Goal: Information Seeking & Learning: Check status

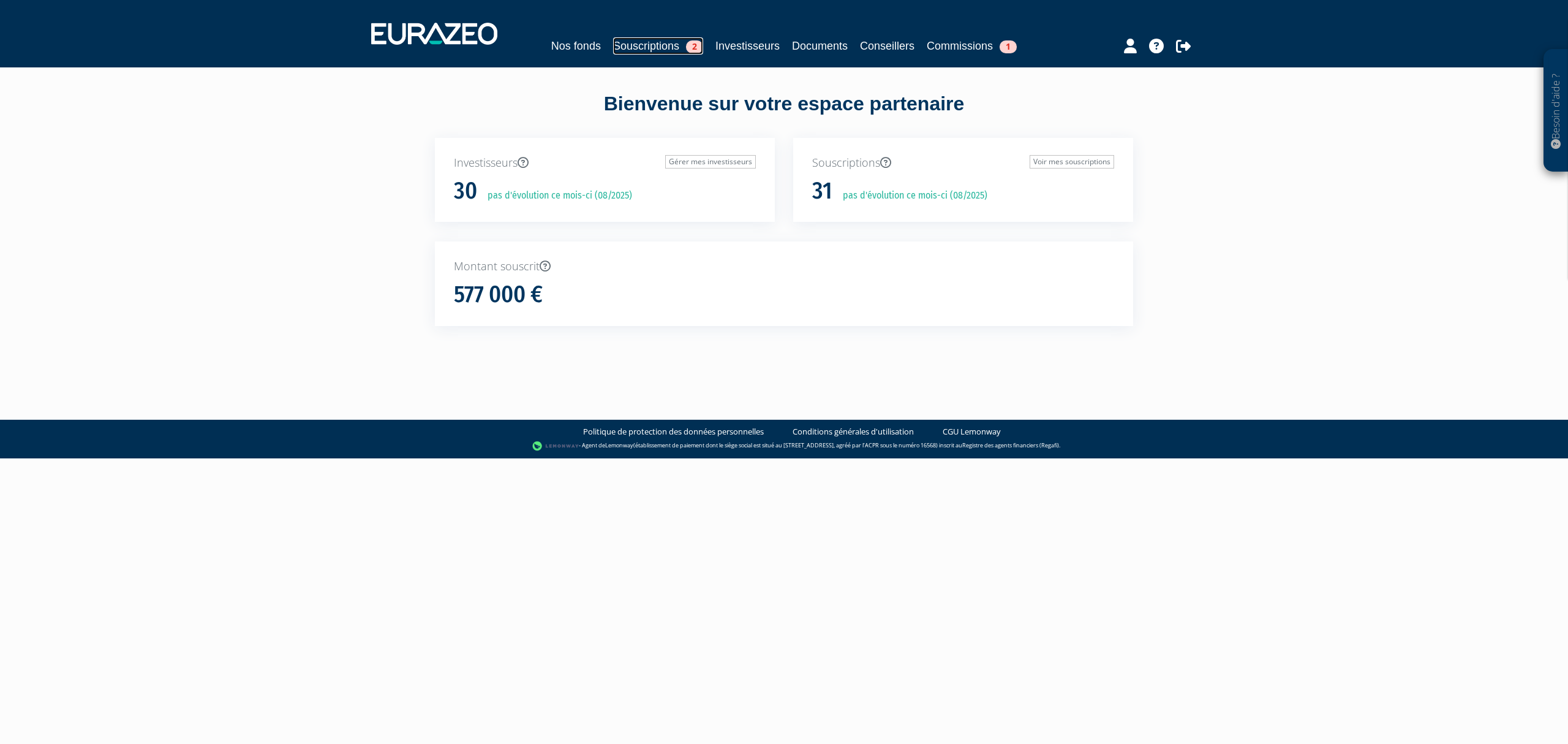
click at [627, 37] on link "Souscriptions 2" at bounding box center [658, 46] width 90 height 17
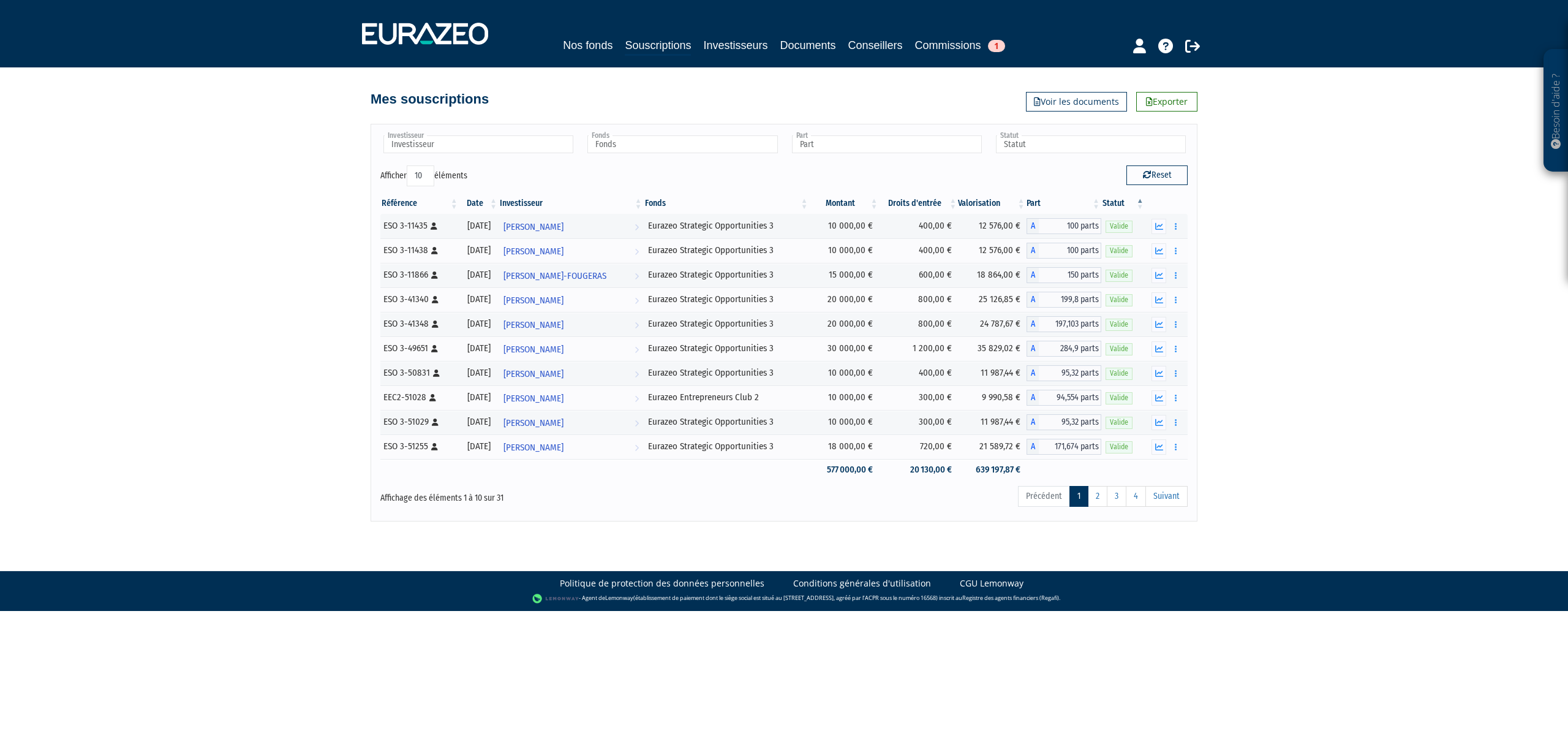
click at [476, 201] on th "Date" at bounding box center [479, 203] width 39 height 20
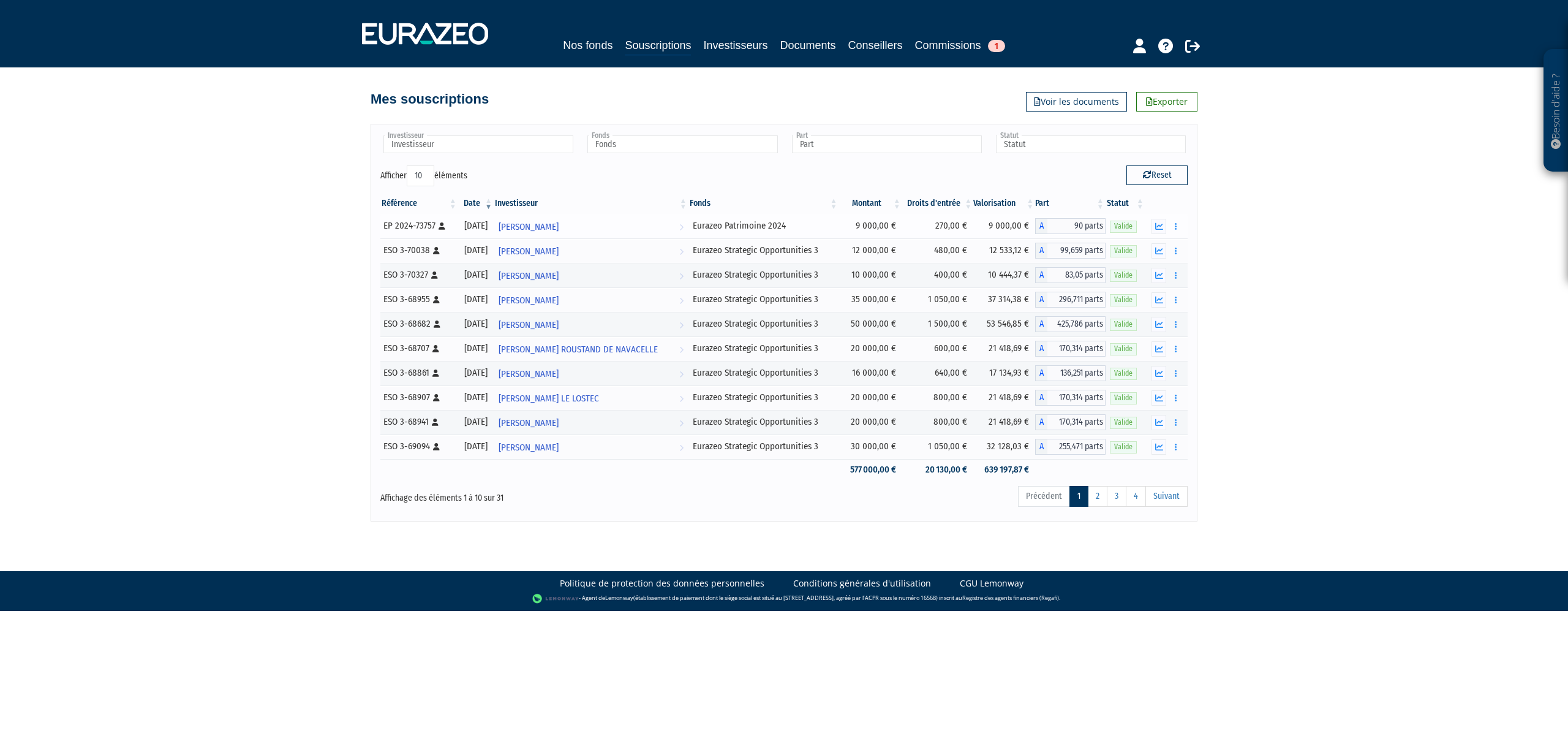
drag, startPoint x: 504, startPoint y: 452, endPoint x: 464, endPoint y: 227, distance: 228.5
click at [464, 227] on tbody "90 parts" at bounding box center [783, 347] width 807 height 267
click at [1300, 317] on div "Besoin d'aide ? × J'ai besoin d'aide Si vous avez une question à propos du fonc…" at bounding box center [784, 261] width 1568 height 522
click at [1098, 500] on link "2" at bounding box center [1098, 496] width 20 height 20
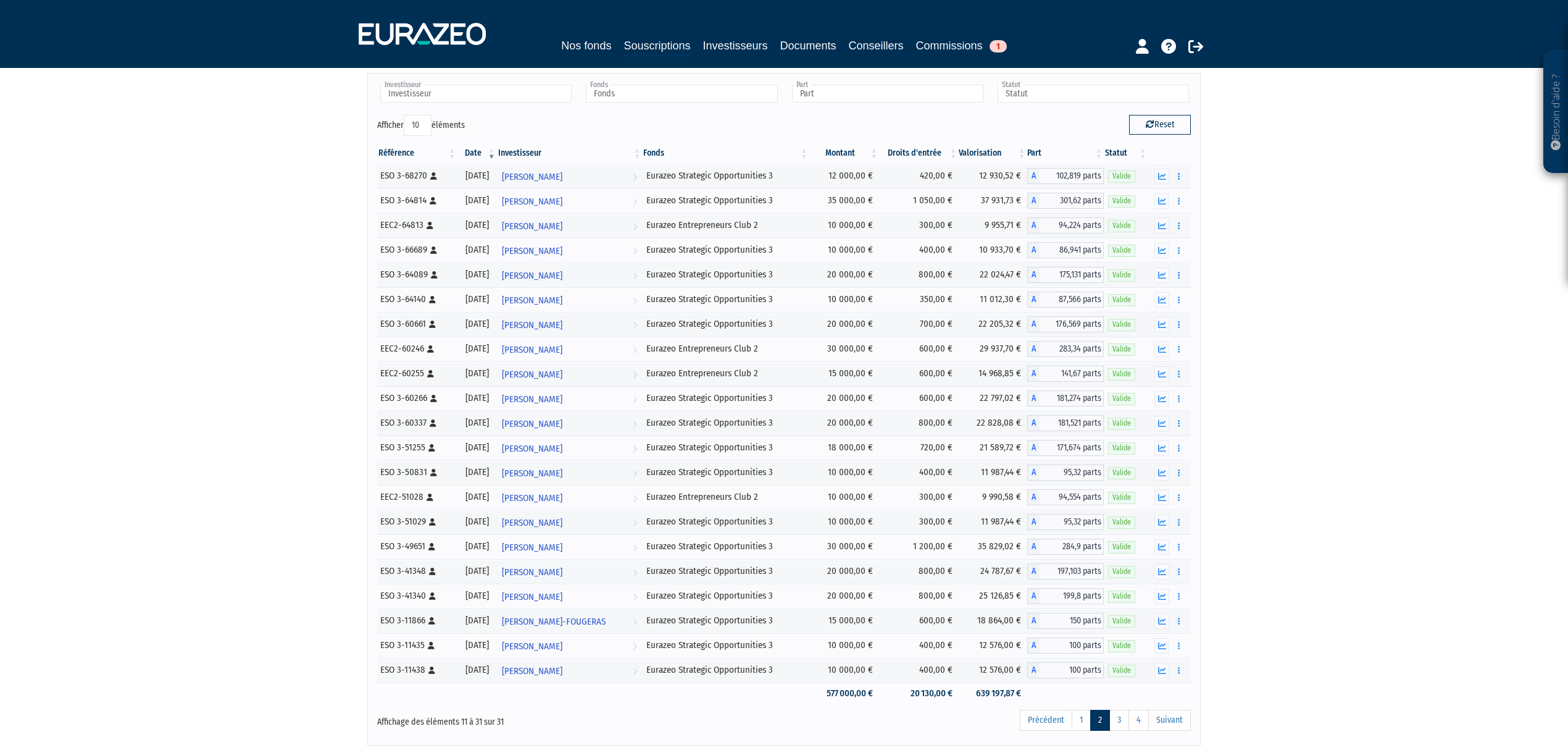
scroll to position [102, 0]
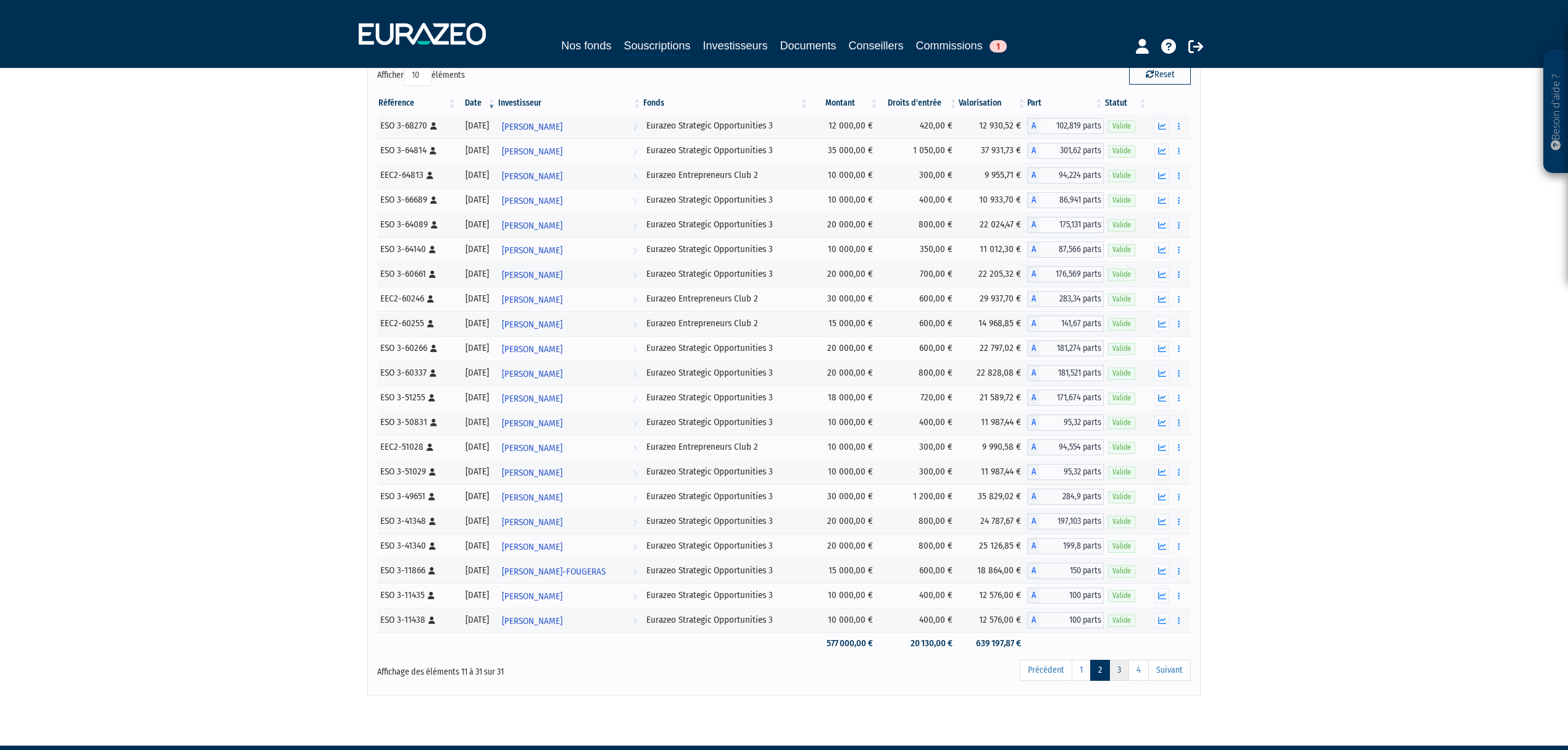
click at [1114, 680] on link "3" at bounding box center [1119, 670] width 20 height 21
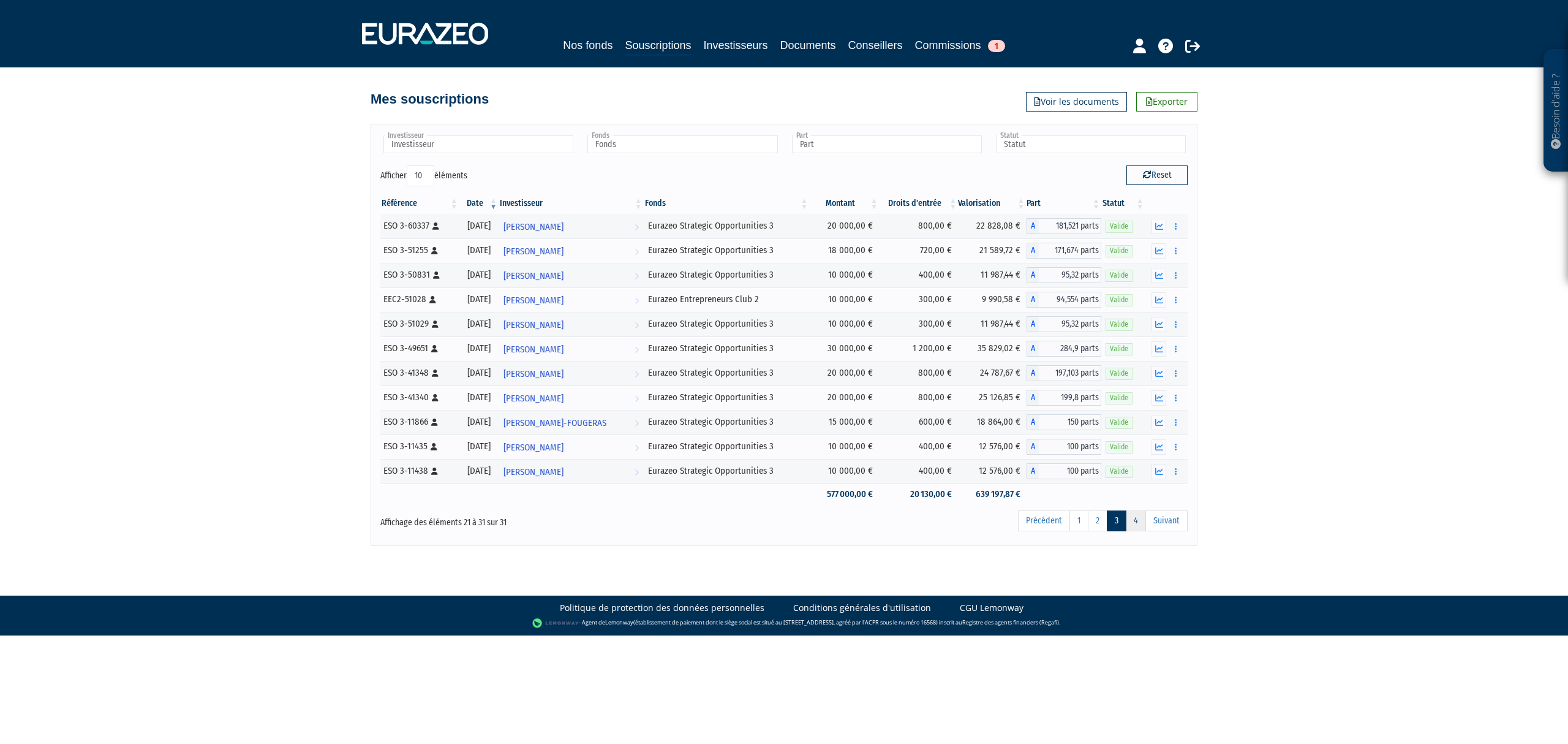
click at [1129, 527] on link "4" at bounding box center [1136, 521] width 20 height 20
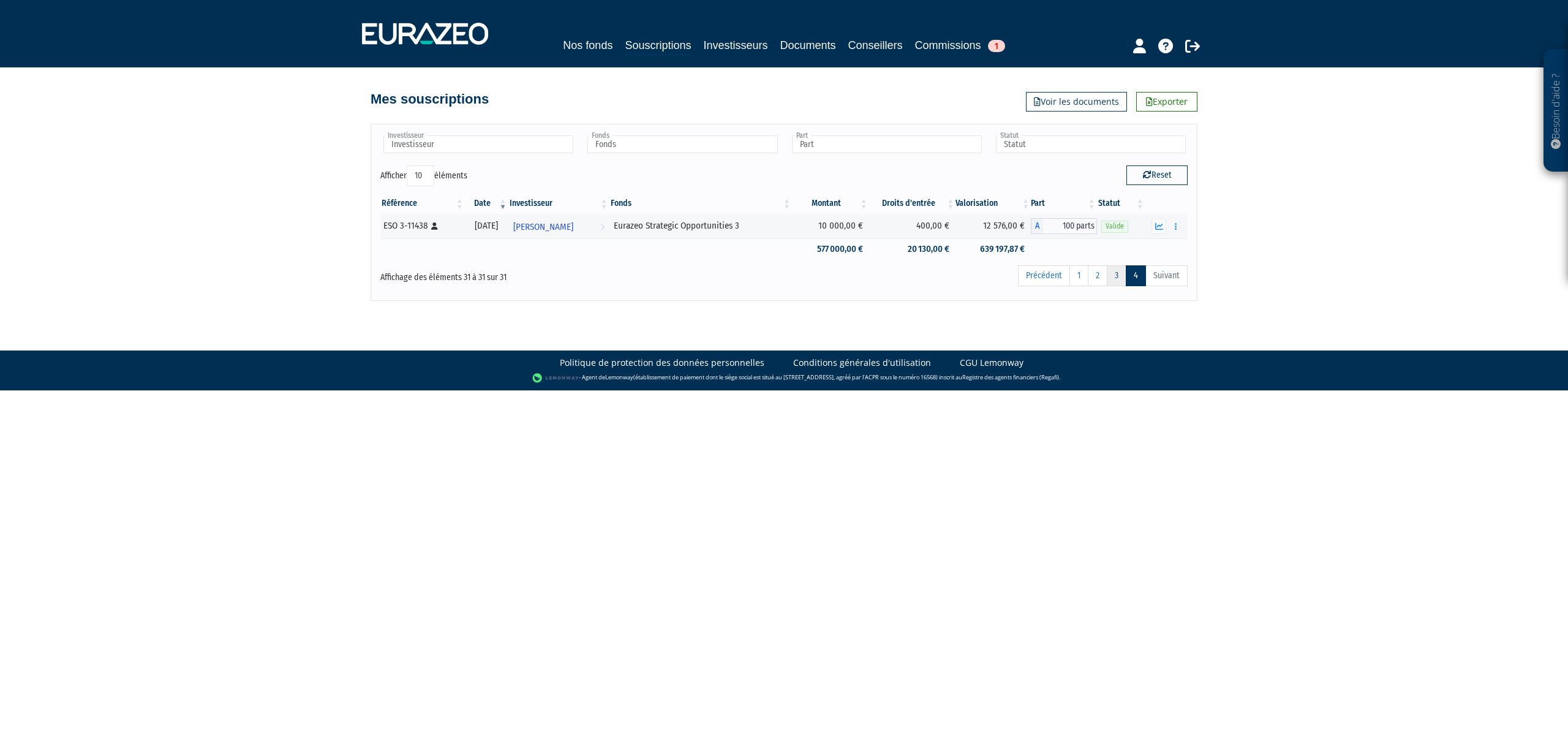
click at [1111, 278] on link "3" at bounding box center [1116, 275] width 20 height 20
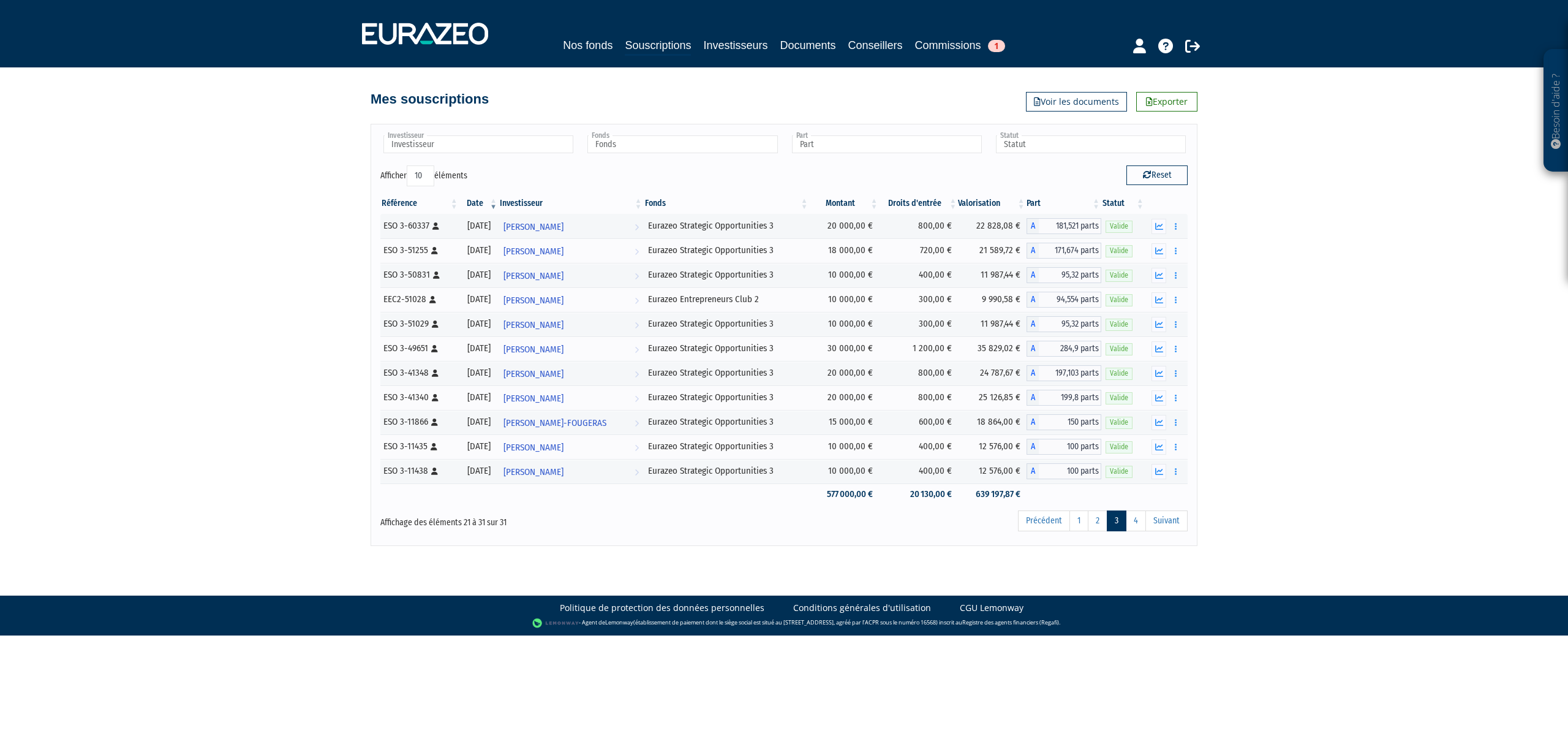
click at [1302, 305] on div "Besoin d'aide ? × J'ai besoin d'aide Si vous avez une question à propos du fonc…" at bounding box center [784, 273] width 1568 height 545
click at [696, 149] on input "text" at bounding box center [682, 144] width 190 height 18
click at [689, 163] on li "Eurazeo Strategic Opportunities 3" at bounding box center [681, 164] width 193 height 15
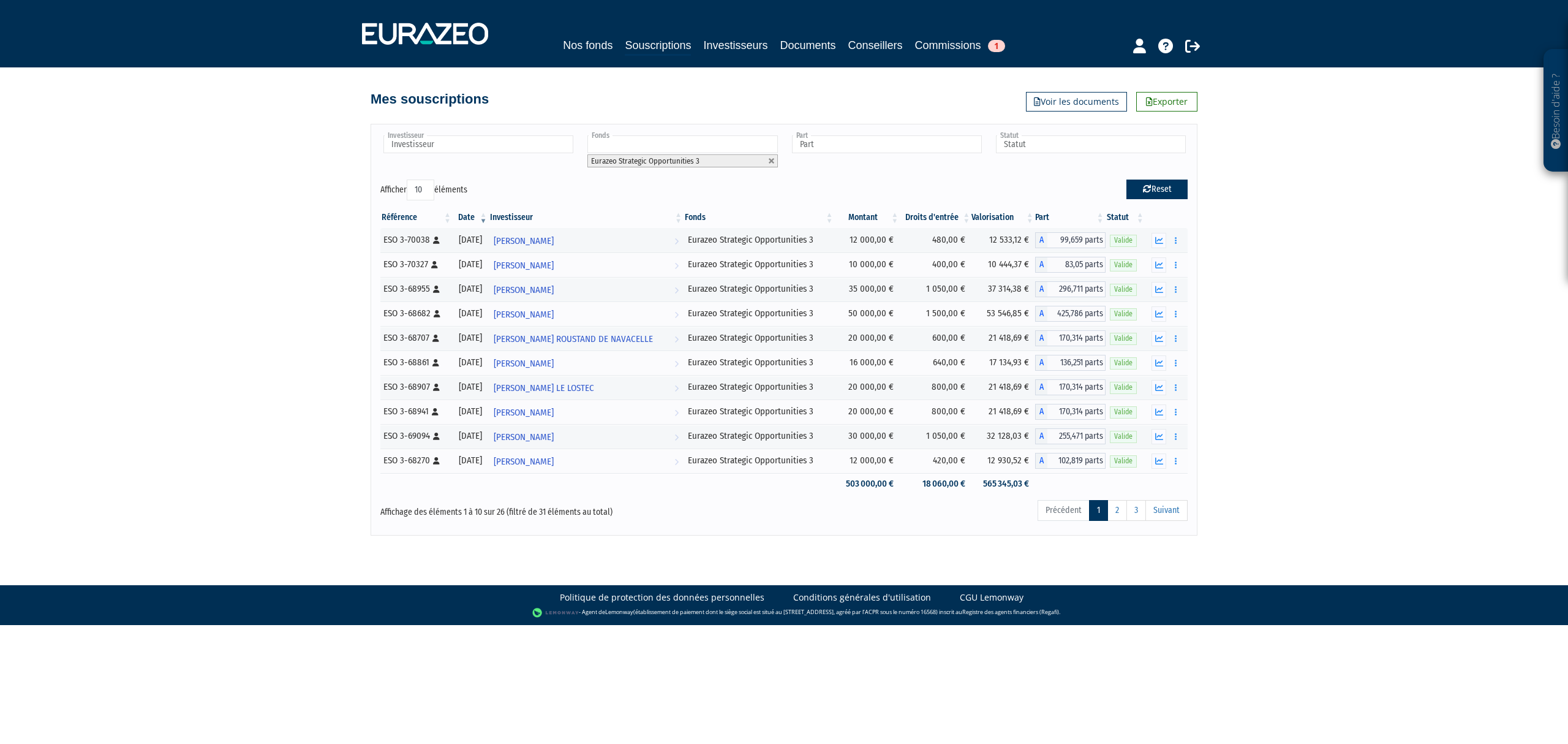
click at [1156, 184] on button "Reset" at bounding box center [1157, 189] width 61 height 20
type input "Investisseur"
type input "Fonds"
type input "Part"
type input "Statut"
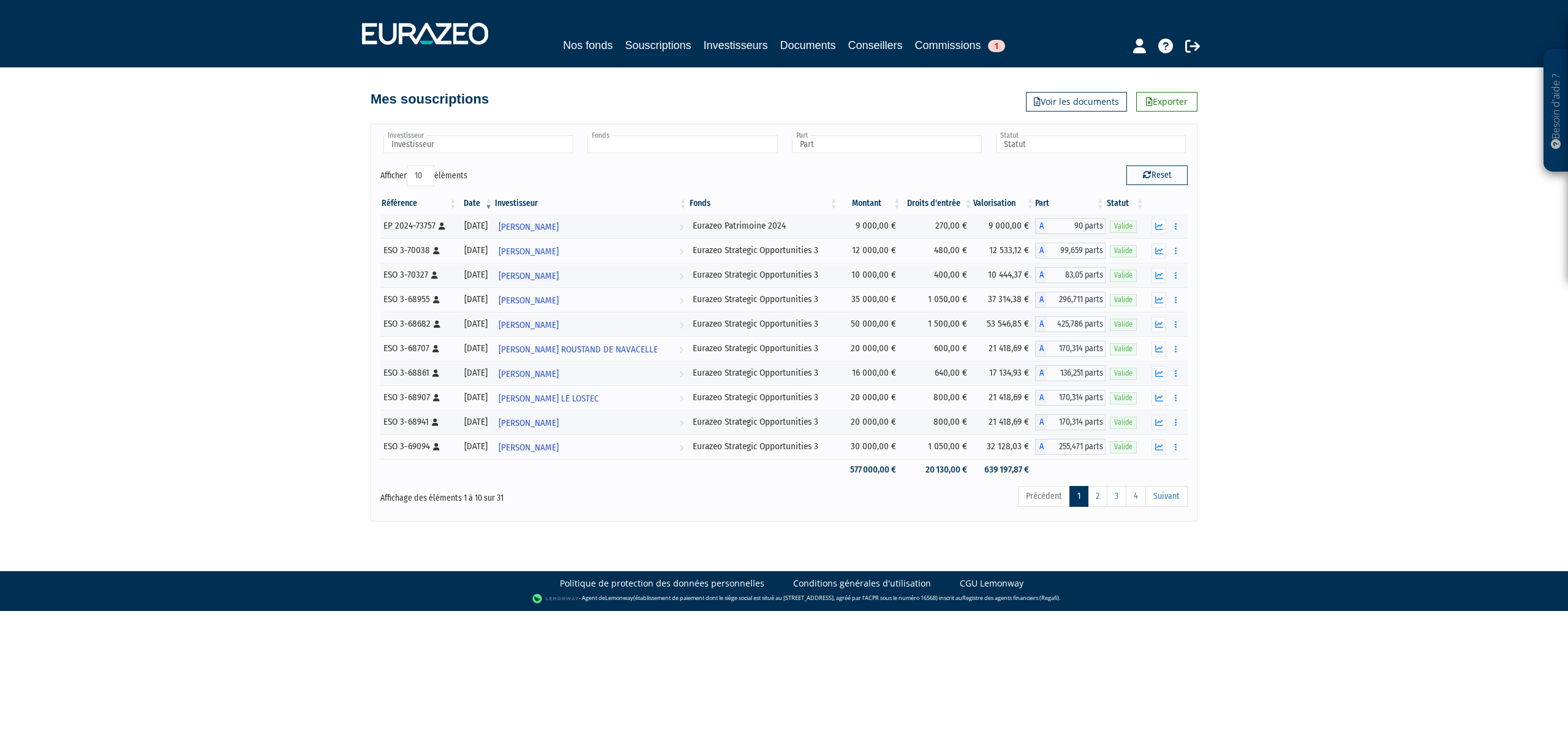
click at [704, 138] on input "text" at bounding box center [682, 144] width 190 height 18
click at [696, 163] on li "Eurazeo Strategic Opportunities 3" at bounding box center [681, 164] width 193 height 15
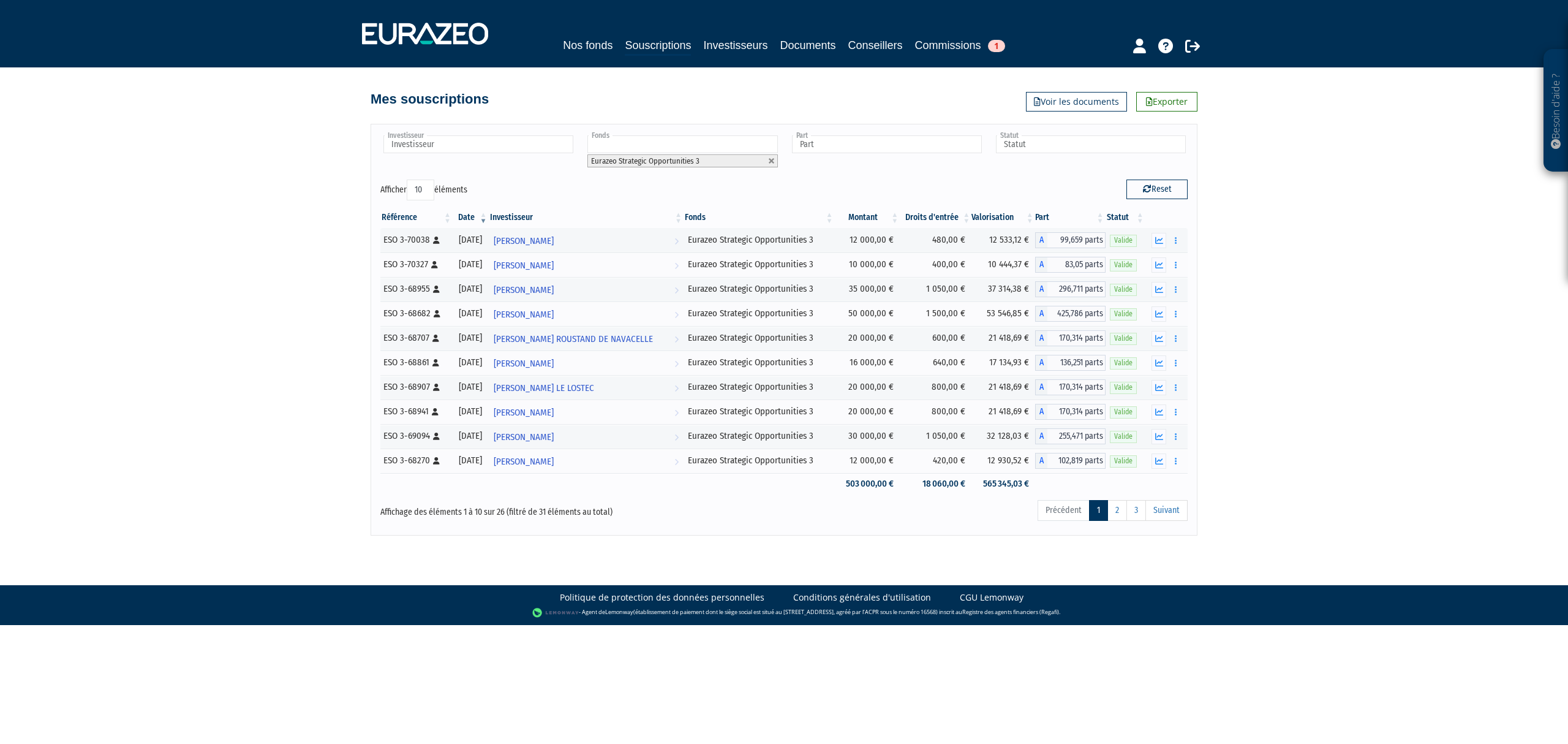
click at [1257, 358] on div "Besoin d'aide ? × J'ai besoin d'aide Si vous avez une question à propos du fonc…" at bounding box center [784, 268] width 1568 height 535
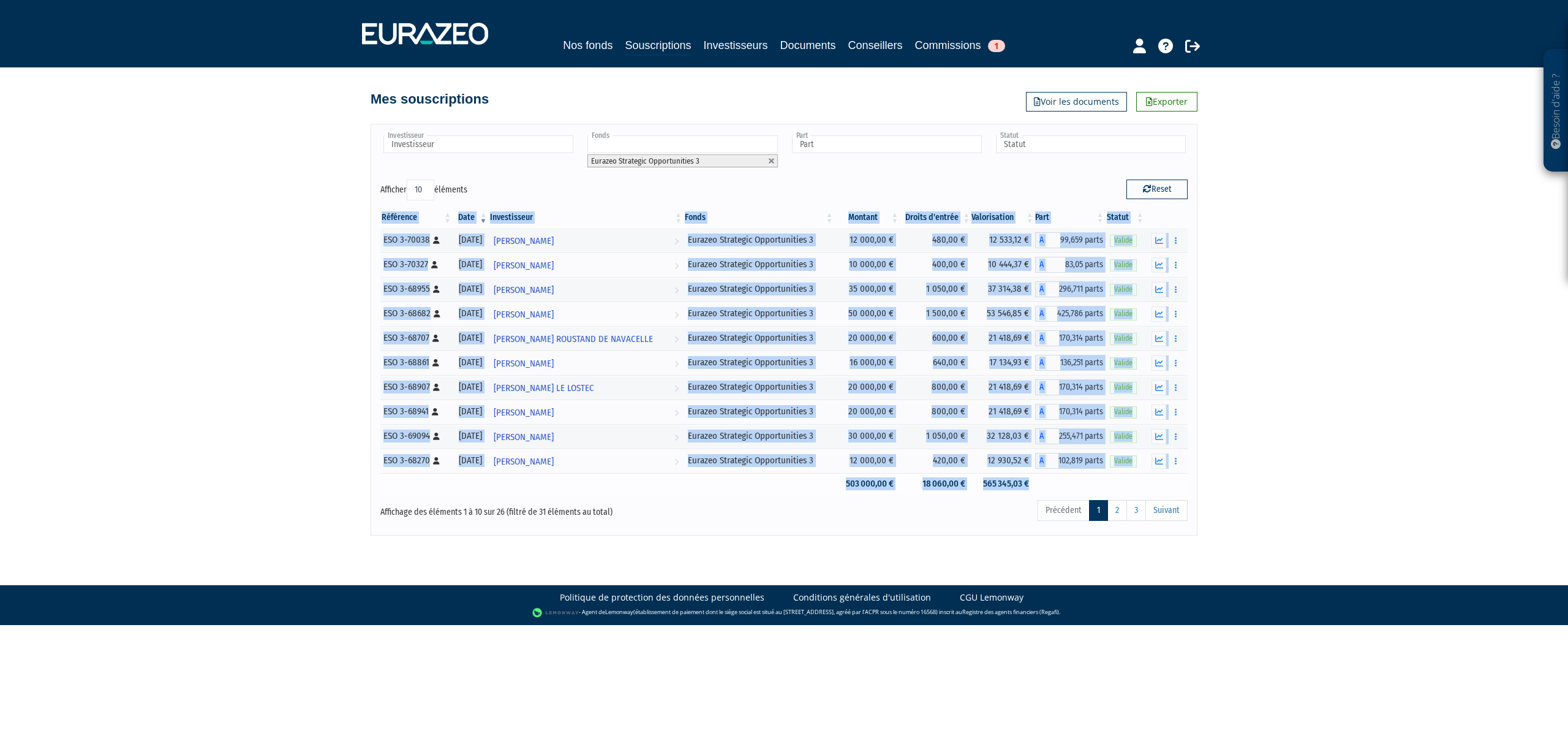
drag, startPoint x: 288, startPoint y: 207, endPoint x: 1083, endPoint y: 478, distance: 839.9
click at [1083, 478] on div "Besoin d'aide ? × J'ai besoin d'aide Si vous avez une question à propos du fonc…" at bounding box center [784, 268] width 1568 height 535
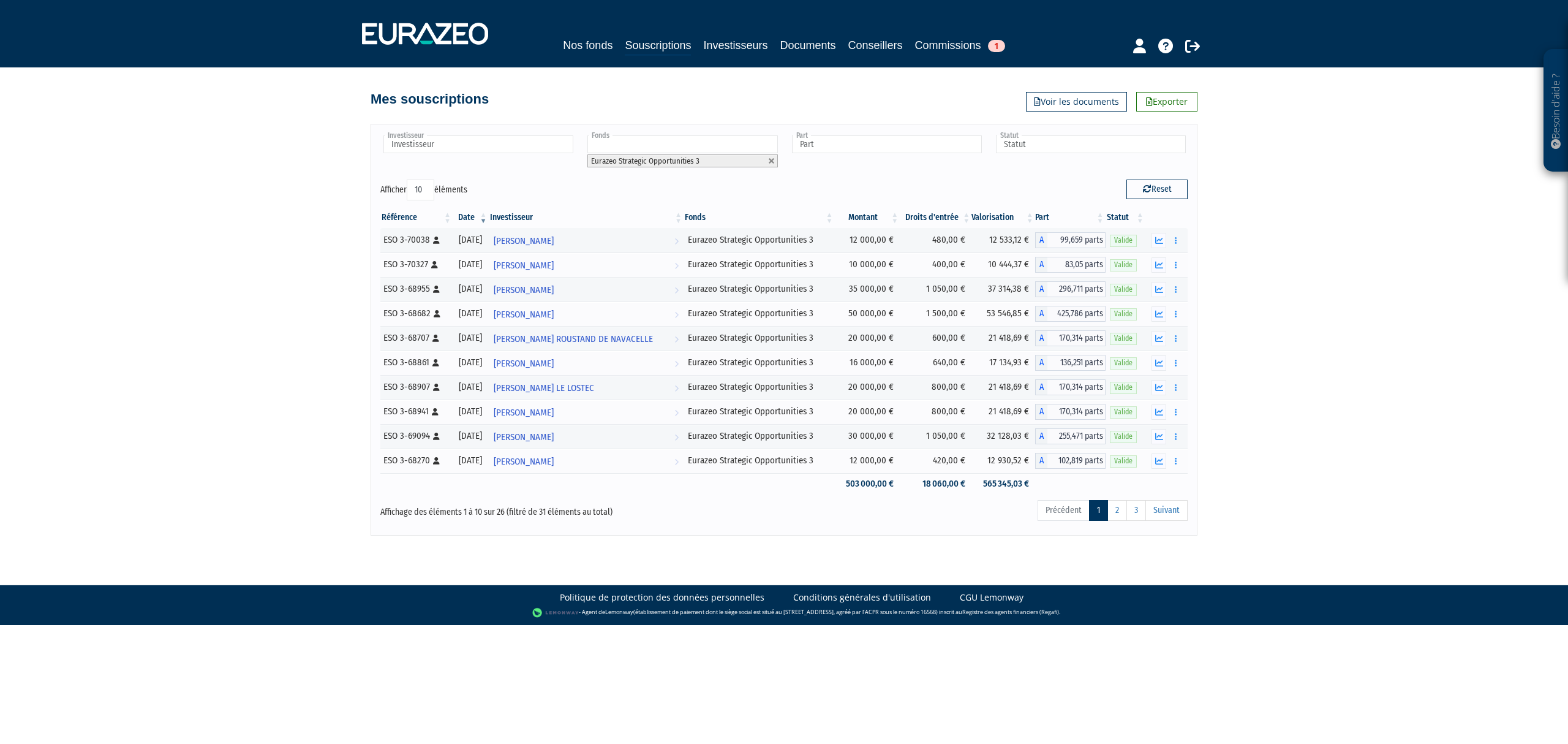
click at [1325, 459] on div "Besoin d'aide ? × J'ai besoin d'aide Si vous avez une question à propos du fonc…" at bounding box center [784, 268] width 1568 height 535
click at [1110, 512] on link "2" at bounding box center [1117, 510] width 20 height 20
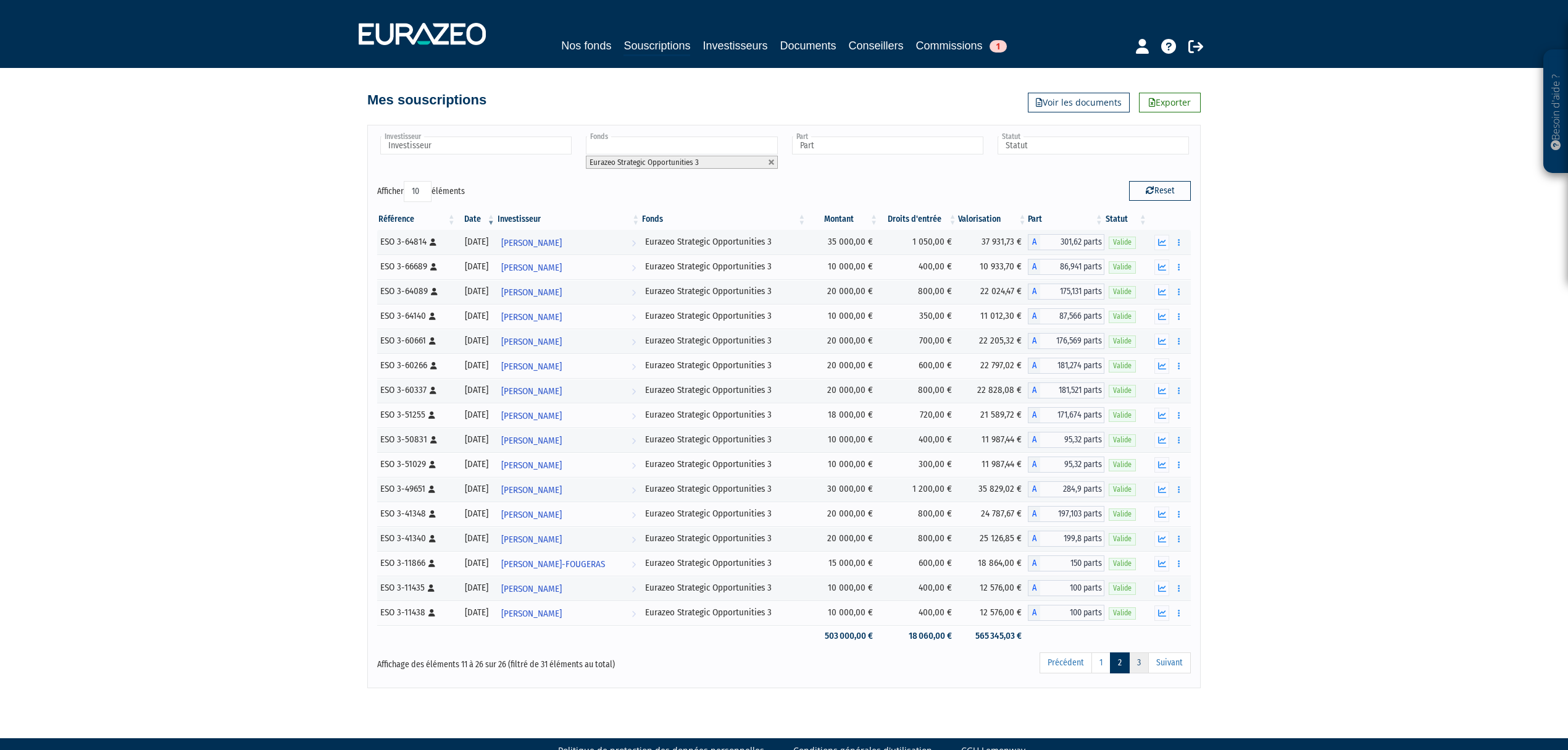
click at [1137, 671] on link "3" at bounding box center [1139, 662] width 20 height 21
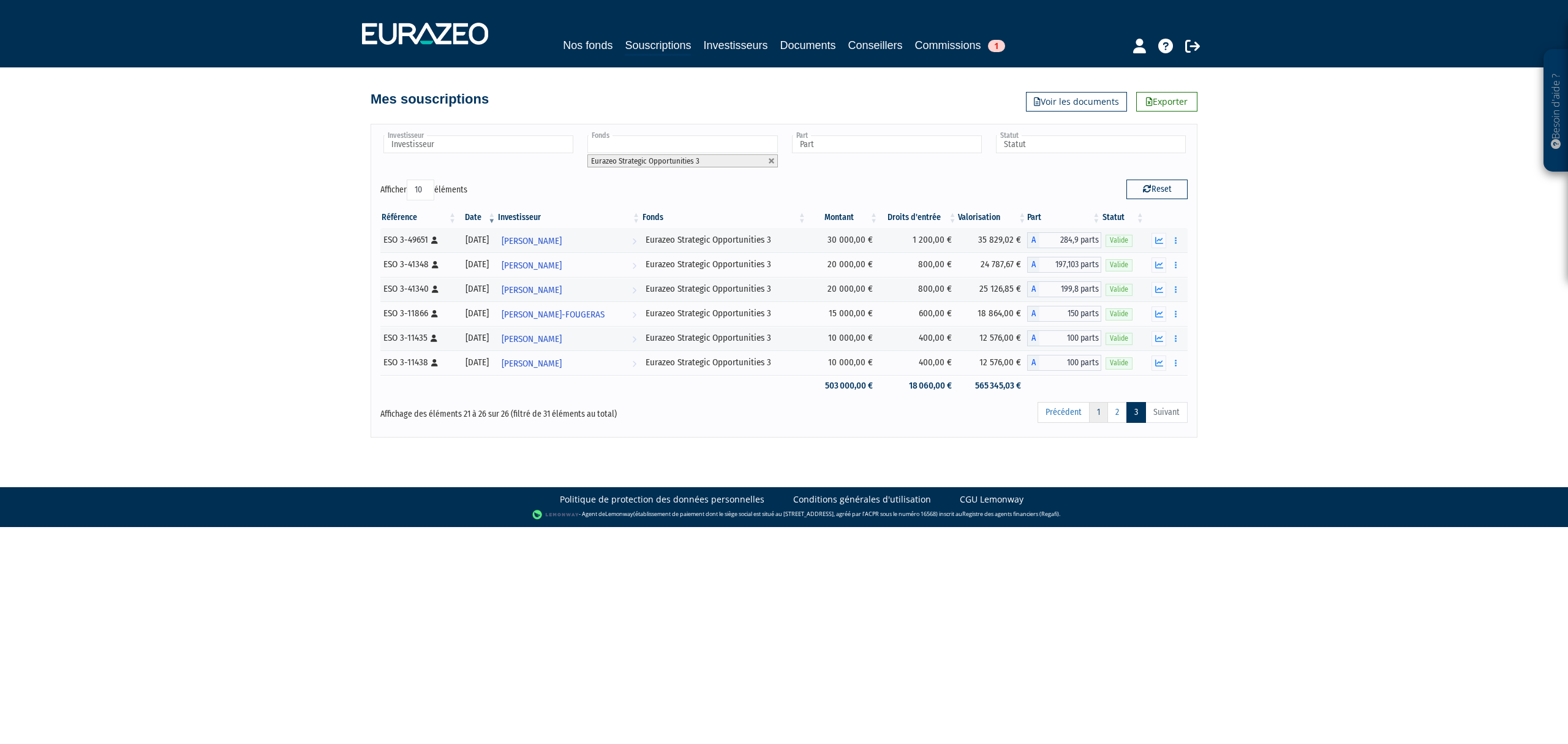
click at [1097, 412] on link "1" at bounding box center [1098, 412] width 19 height 20
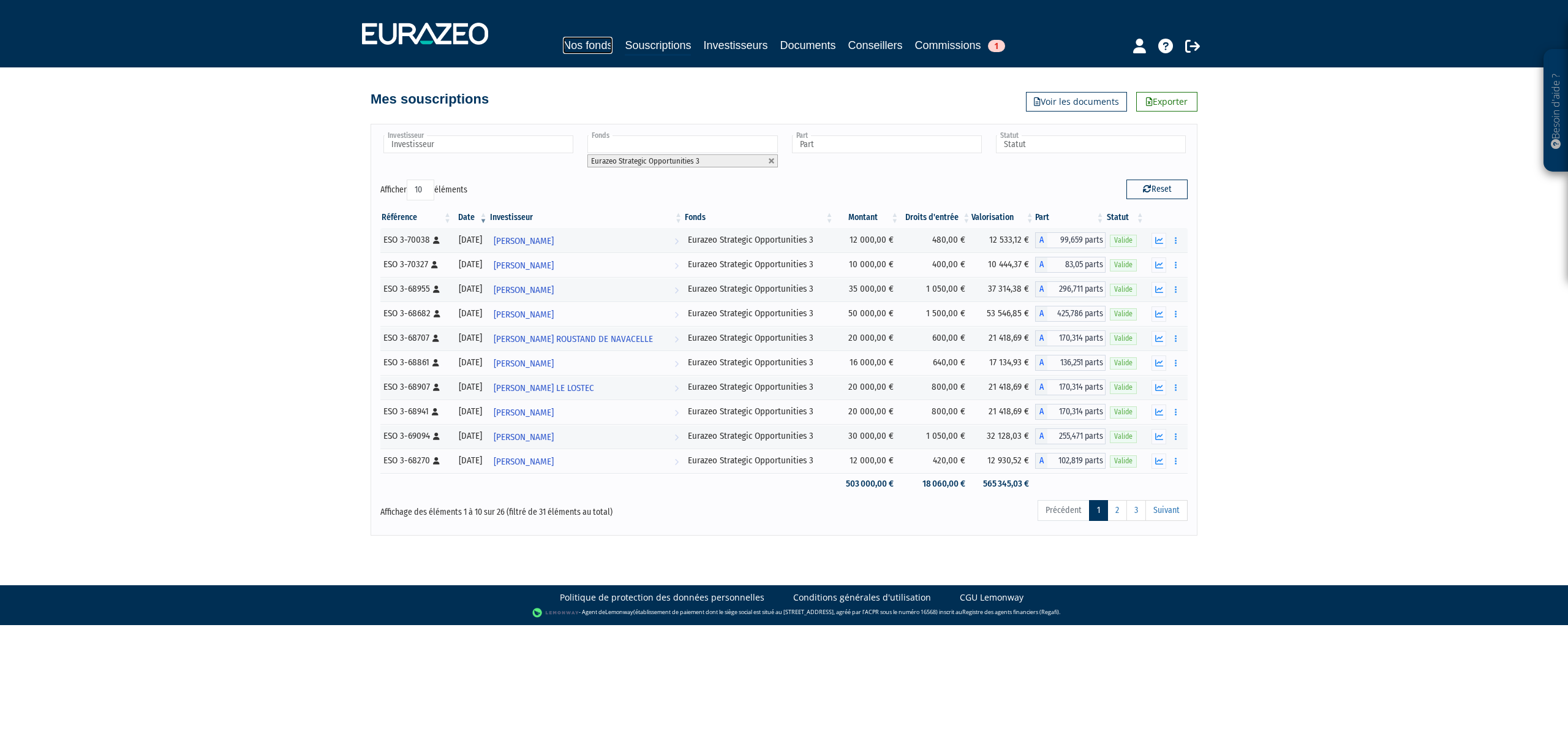
click at [566, 40] on link "Nos fonds" at bounding box center [588, 45] width 49 height 17
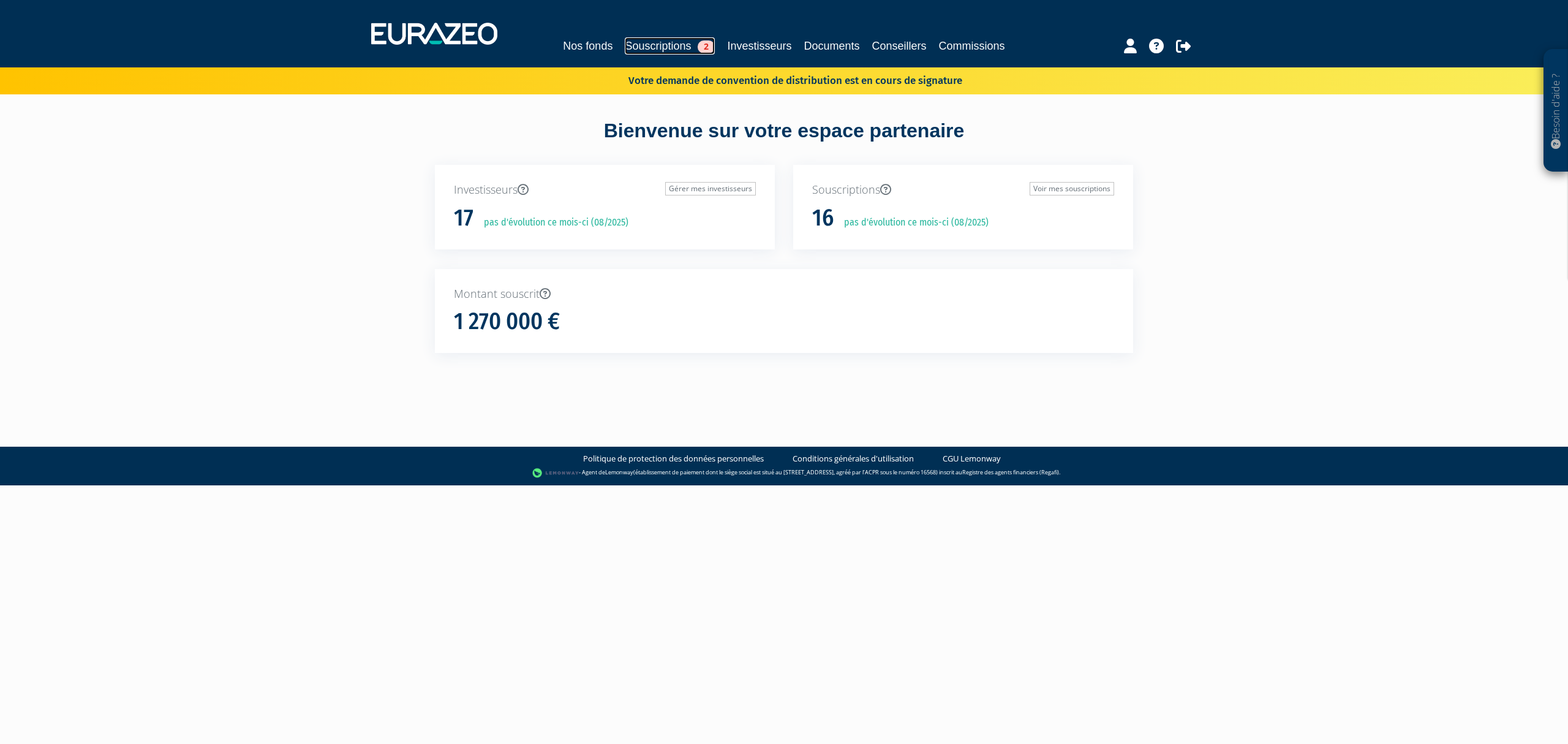
click at [652, 49] on link "Souscriptions 2" at bounding box center [670, 46] width 90 height 17
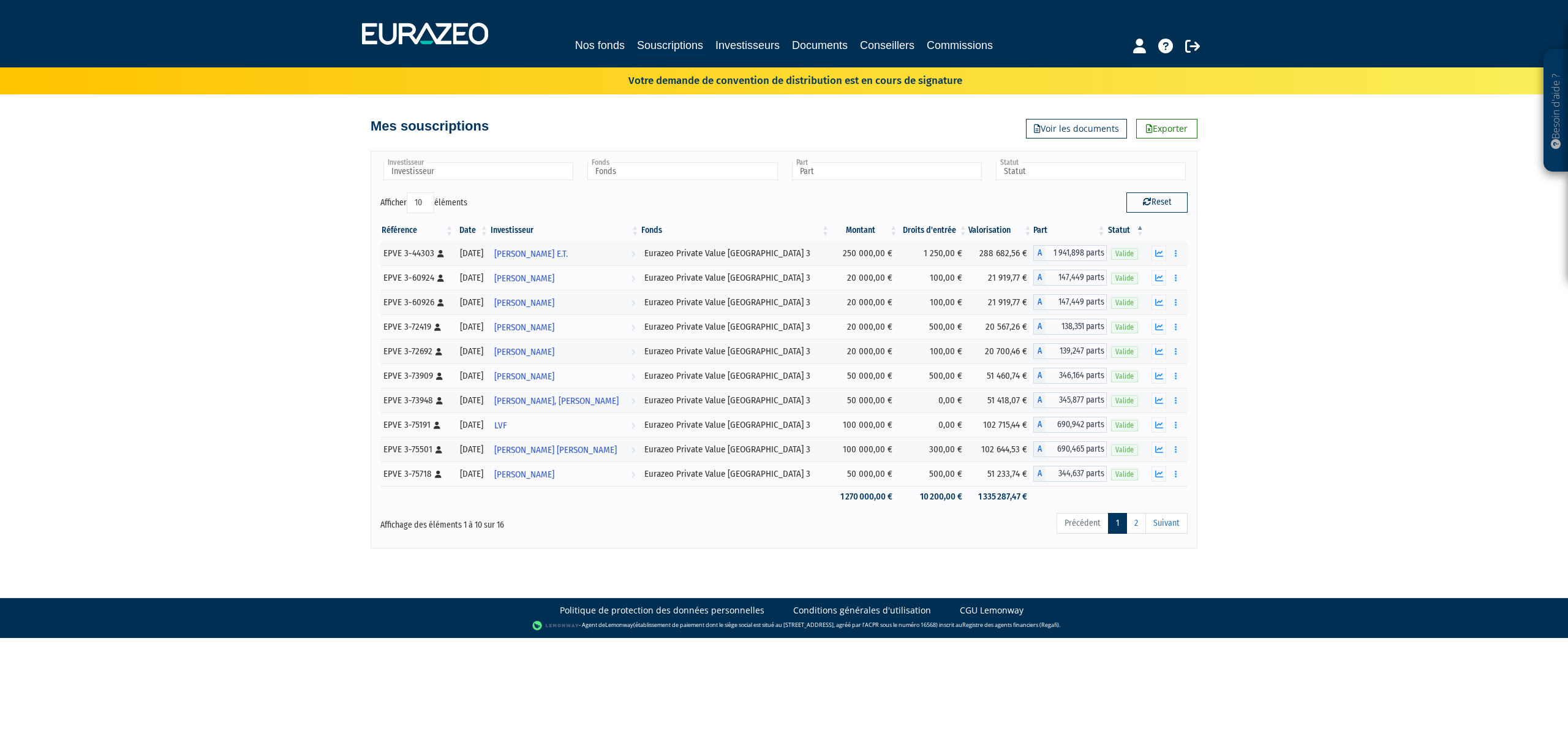
click at [483, 229] on th "Date" at bounding box center [471, 230] width 35 height 20
drag, startPoint x: 828, startPoint y: 252, endPoint x: 881, endPoint y: 487, distance: 240.9
click at [881, 487] on tbody "EPVE 3-81871 [Français] Personne physique 30/05/2025 Bernard Giraud LVF" at bounding box center [783, 373] width 807 height 267
click at [1292, 505] on div "Besoin d'aide ? × J'ai besoin d'aide Si vous avez une question à propos du fonc…" at bounding box center [784, 274] width 1568 height 548
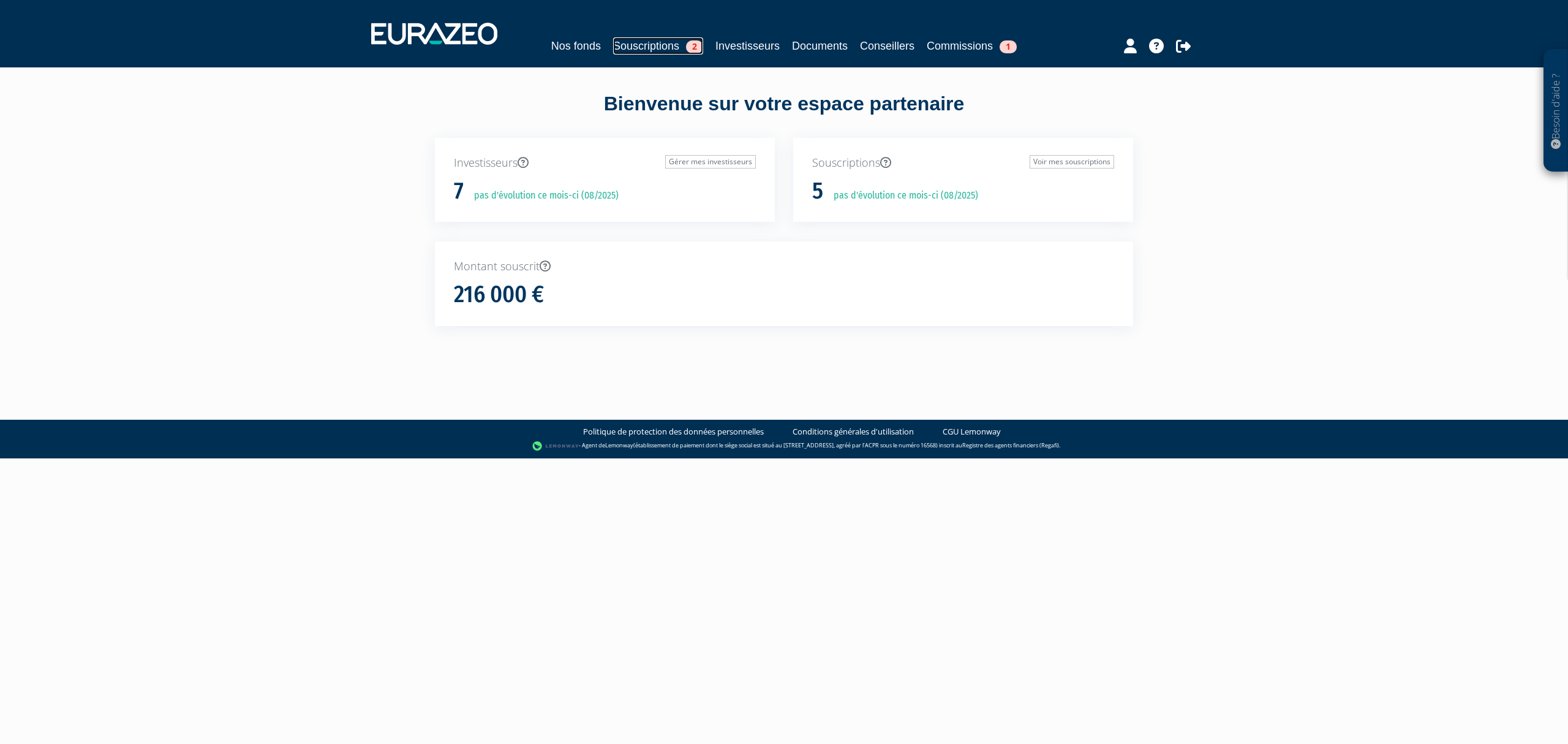
click at [635, 43] on link "Souscriptions 2" at bounding box center [658, 46] width 90 height 17
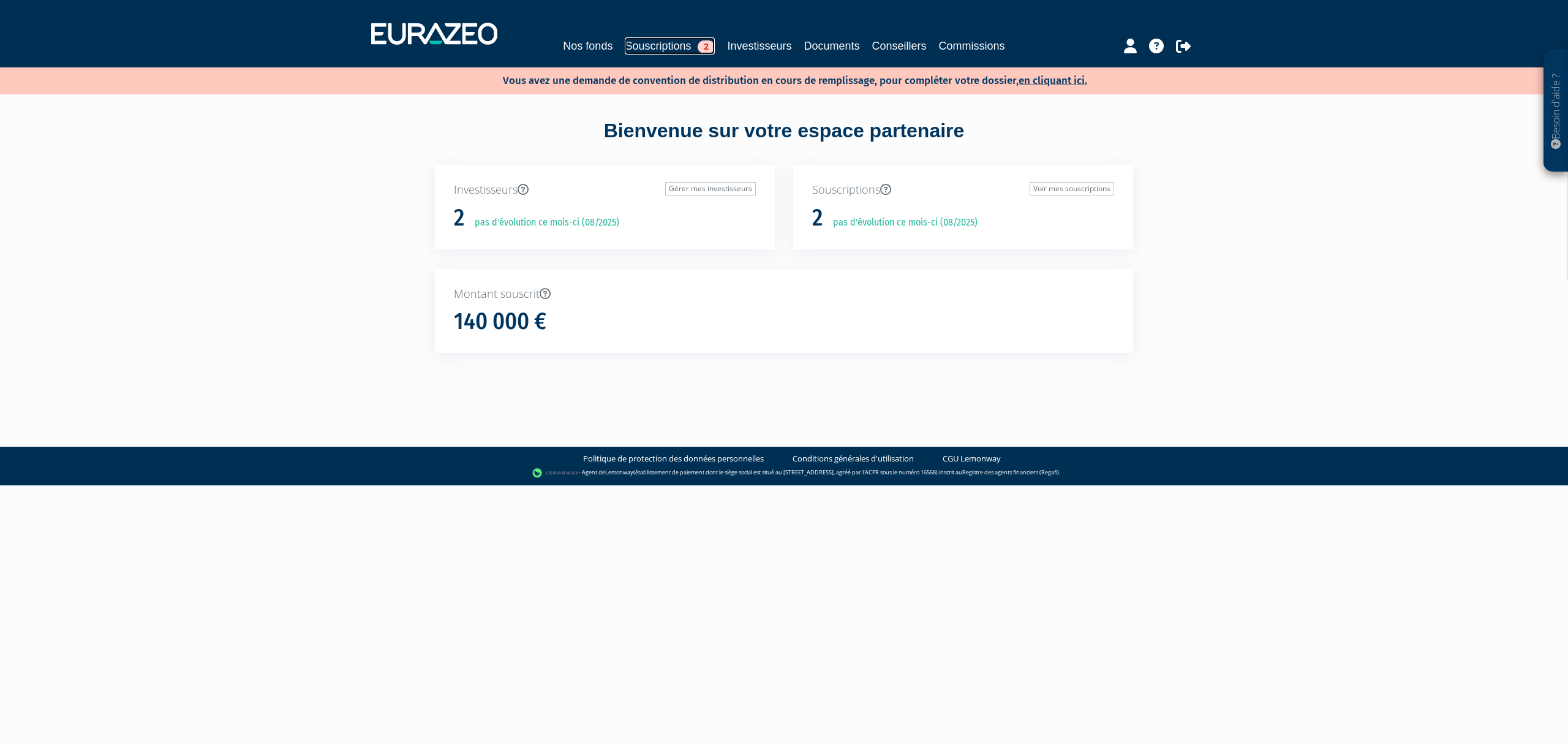
click at [659, 44] on link "Souscriptions 2" at bounding box center [670, 46] width 90 height 17
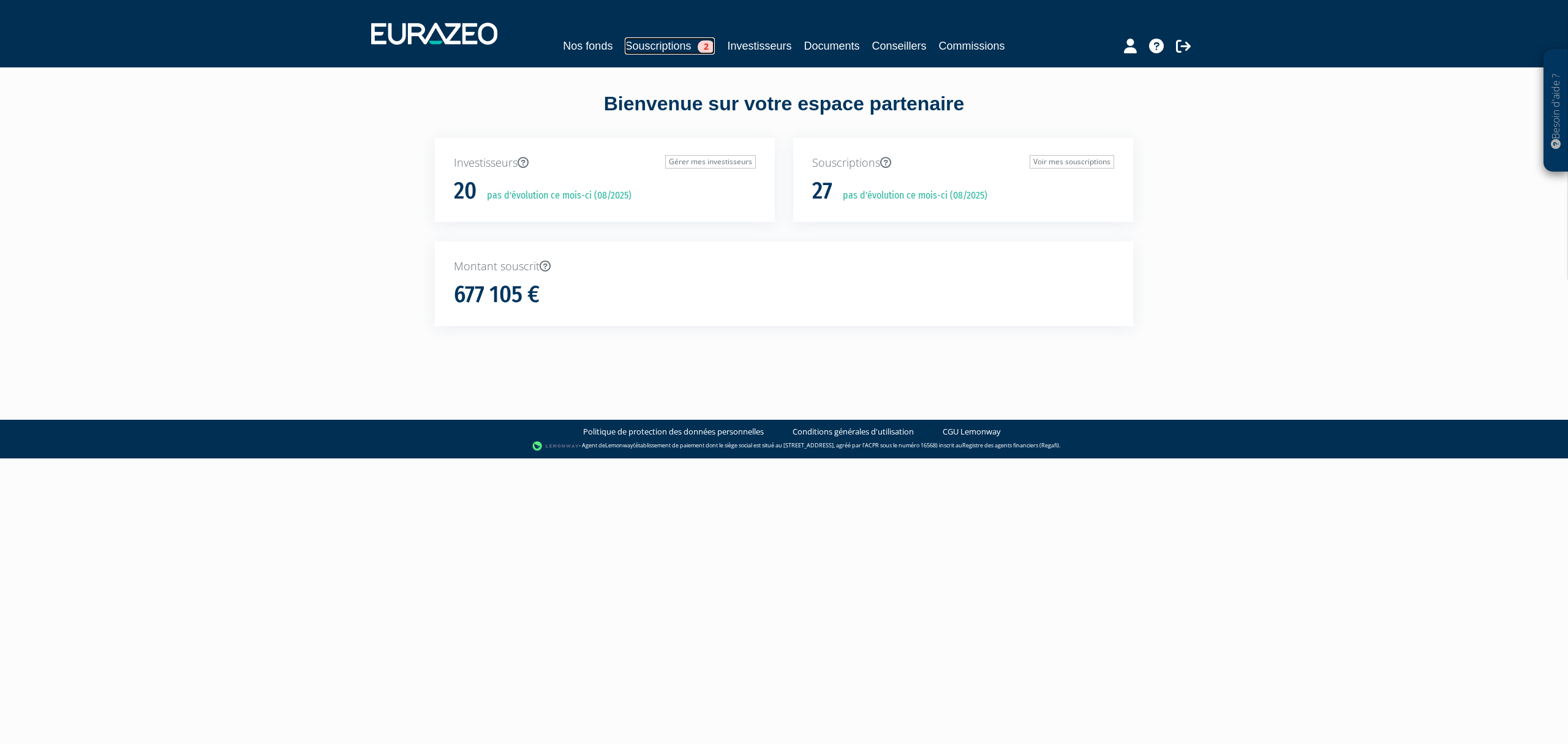
click at [628, 37] on link "Souscriptions 2" at bounding box center [670, 46] width 90 height 17
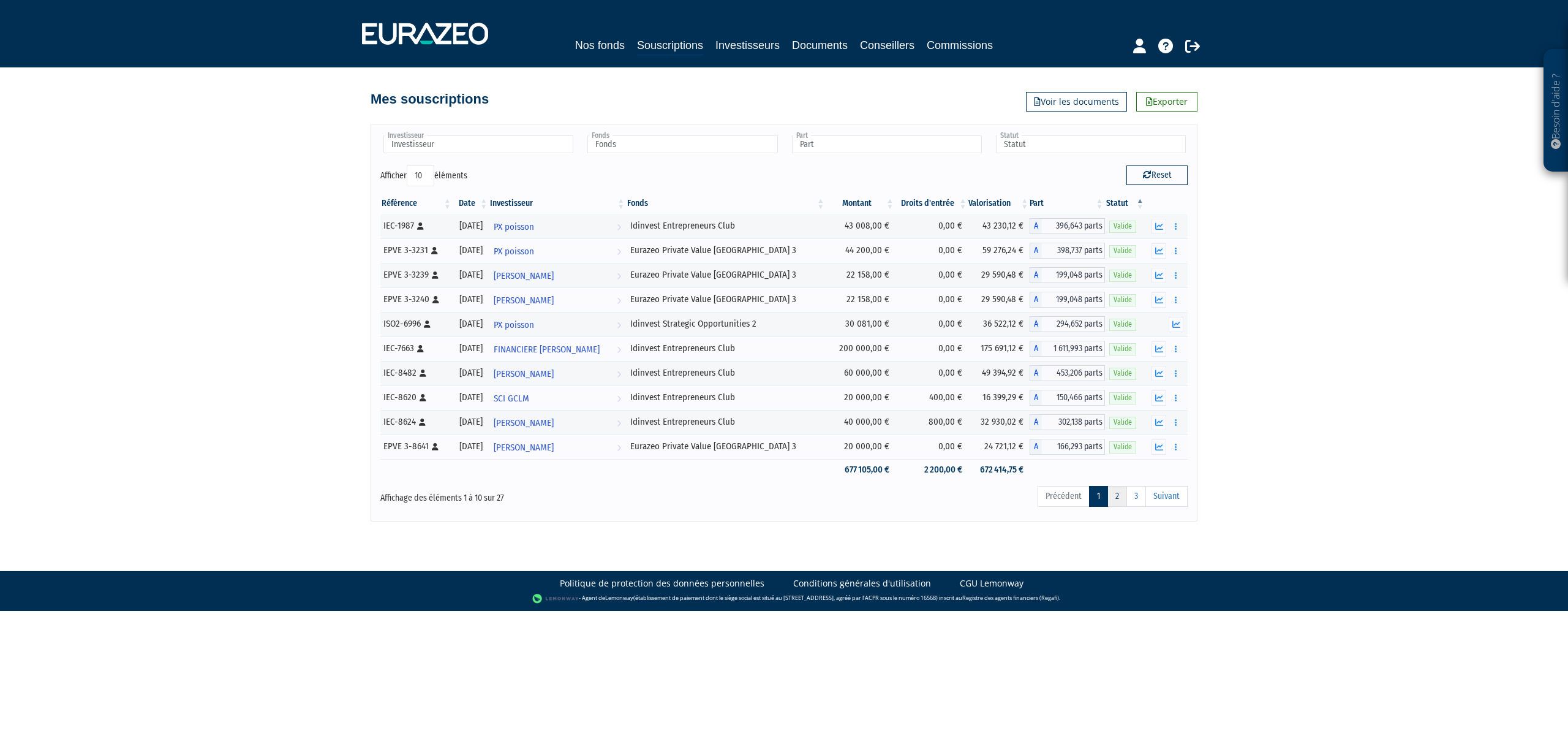
click at [1113, 498] on link "2" at bounding box center [1117, 496] width 20 height 20
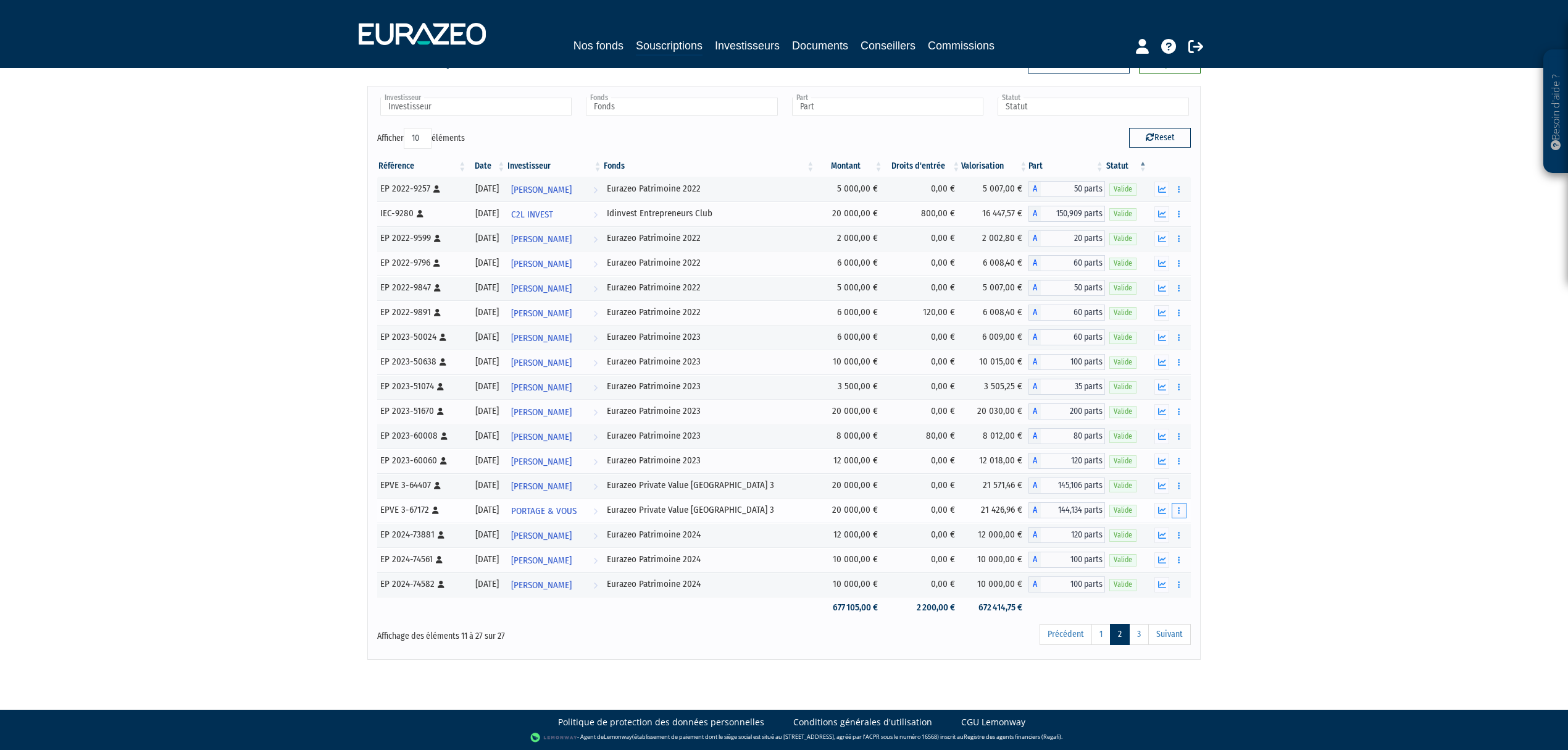
scroll to position [47, 0]
click at [1134, 637] on link "3" at bounding box center [1139, 634] width 20 height 21
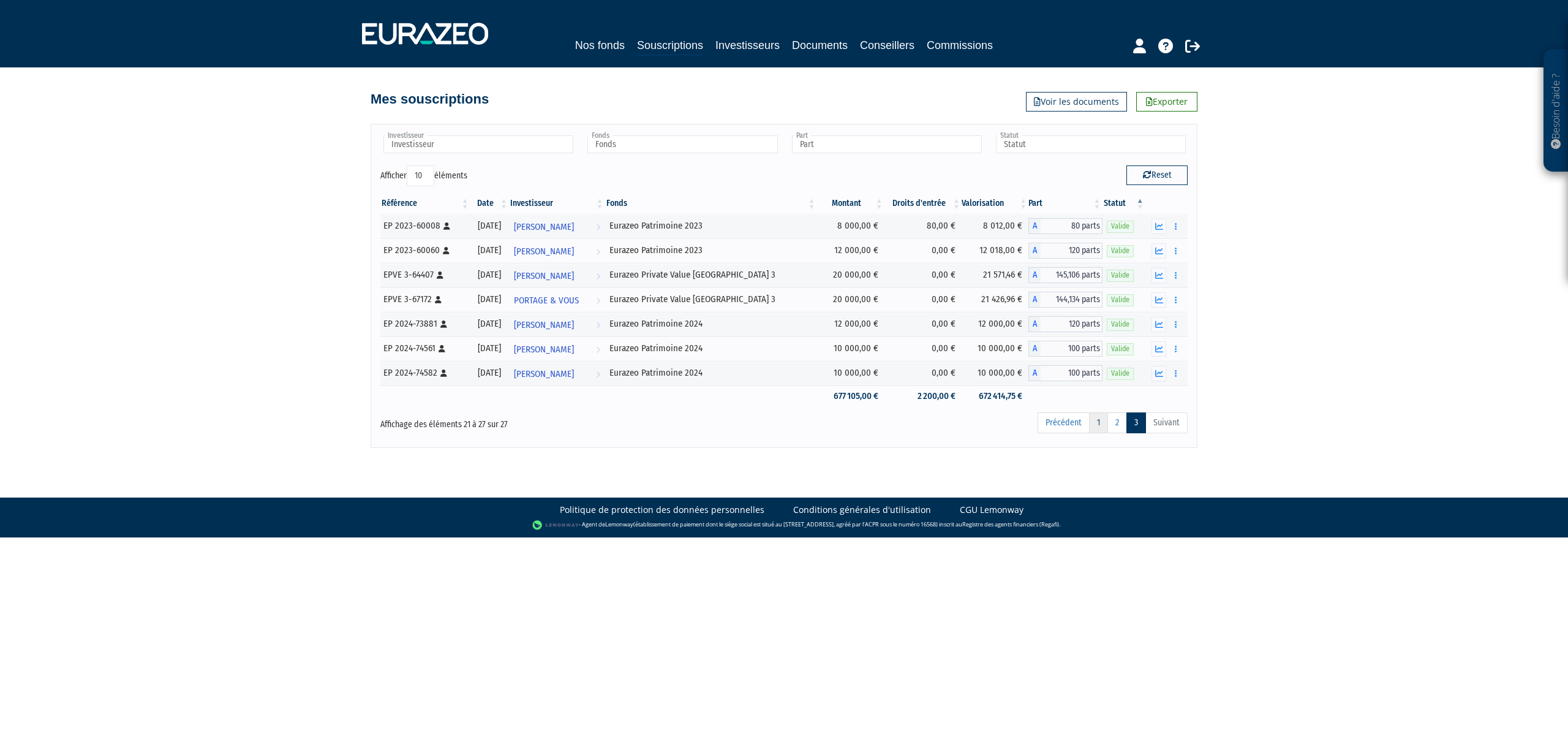
click at [1098, 429] on link "1" at bounding box center [1098, 423] width 19 height 20
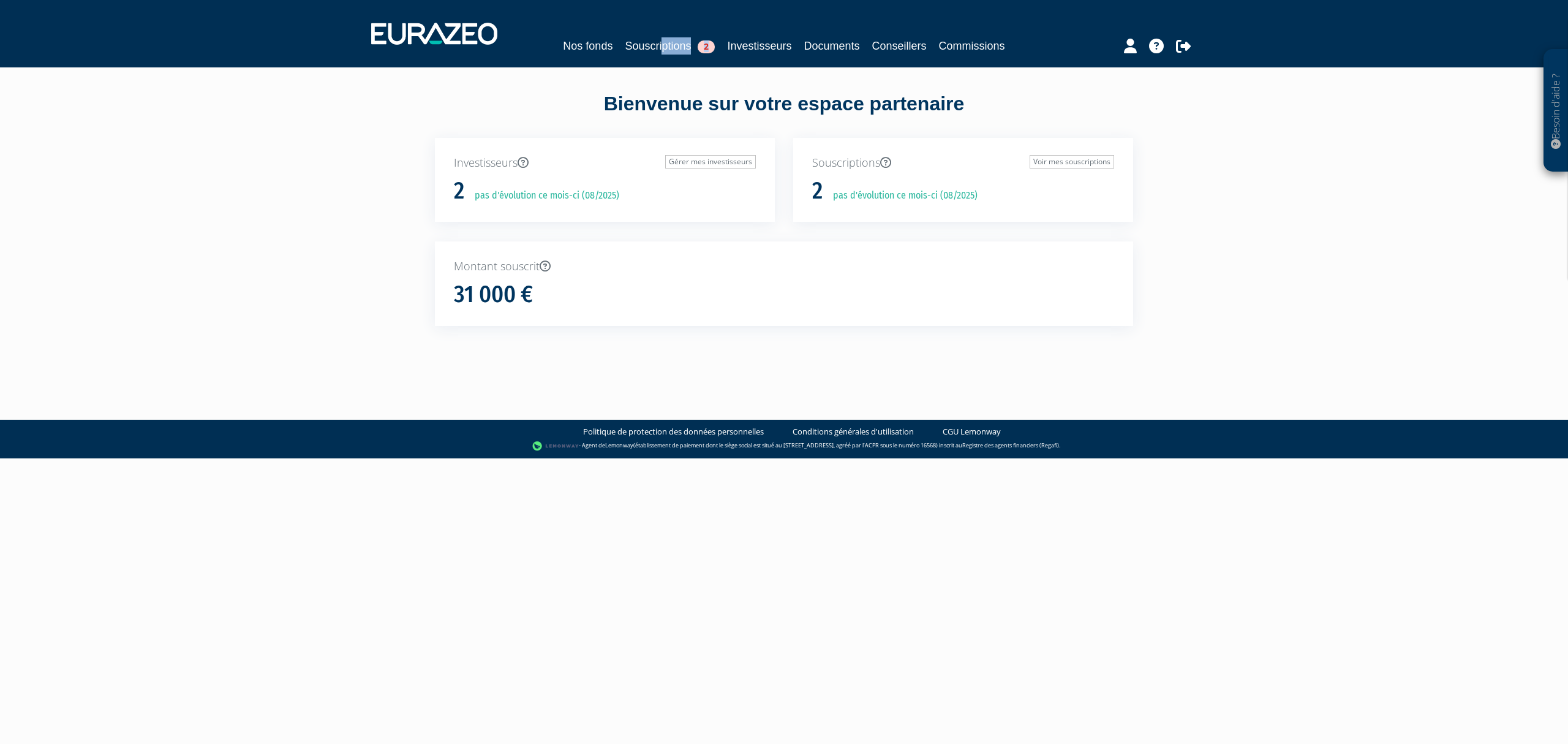
click at [648, 52] on div "Nos fonds Souscriptions 2 Investisseurs Documents Conseillers Commissions" at bounding box center [784, 33] width 845 height 45
click at [648, 52] on link "Souscriptions 2" at bounding box center [670, 46] width 90 height 17
